Goal: Task Accomplishment & Management: Manage account settings

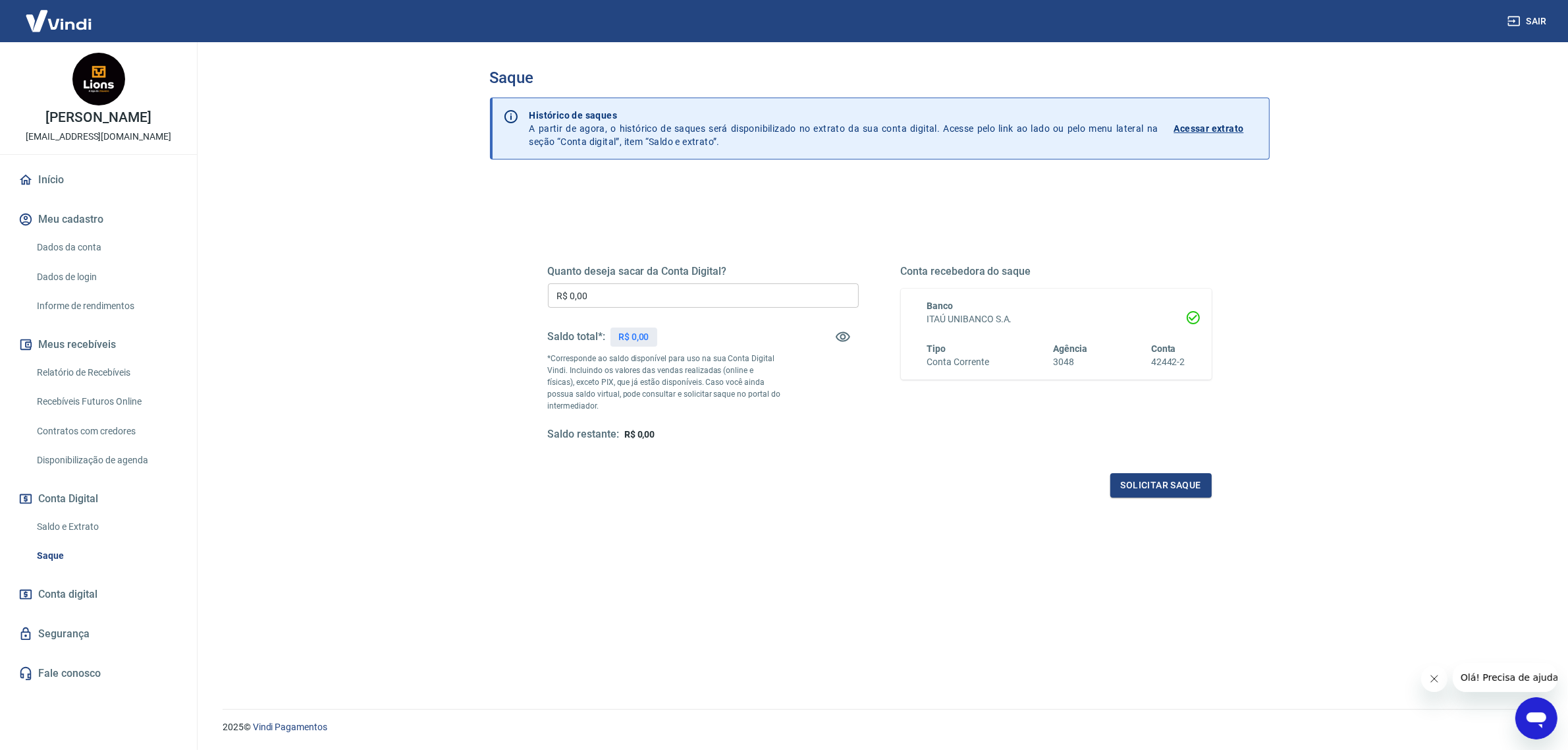
click at [952, 578] on div "Quanto deseja sacar da Conta Digital? R$ 0,00 ​ Saldo total*: R$ 0,00 *Correspo…" at bounding box center [879, 484] width 779 height 609
